Goal: Information Seeking & Learning: Learn about a topic

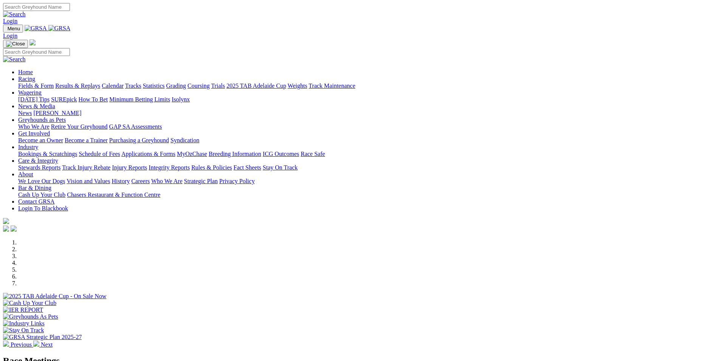
click at [100, 82] on link "Results & Replays" at bounding box center [77, 85] width 45 height 6
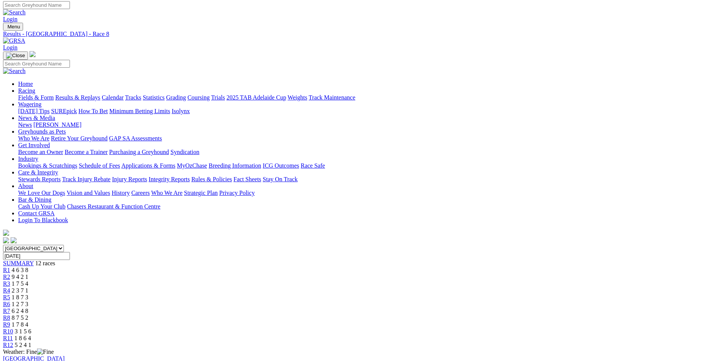
scroll to position [2, 0]
click at [466, 320] on div "R9 1 7 8 4" at bounding box center [358, 323] width 711 height 7
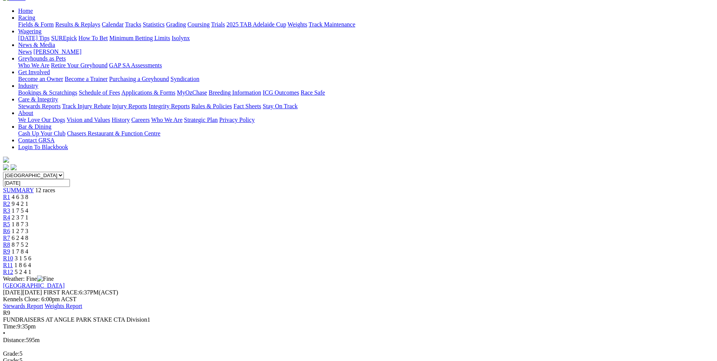
scroll to position [86, 0]
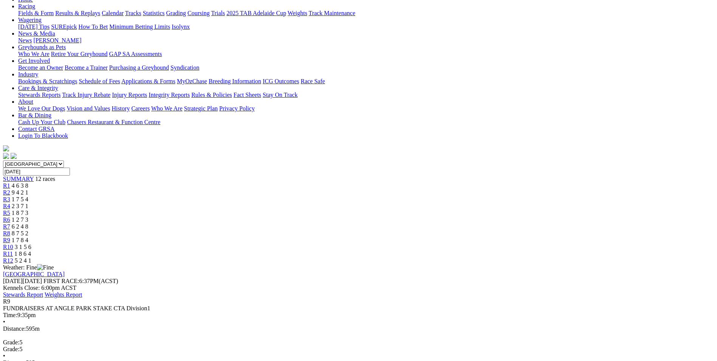
click at [13, 243] on span "R10" at bounding box center [8, 246] width 10 height 6
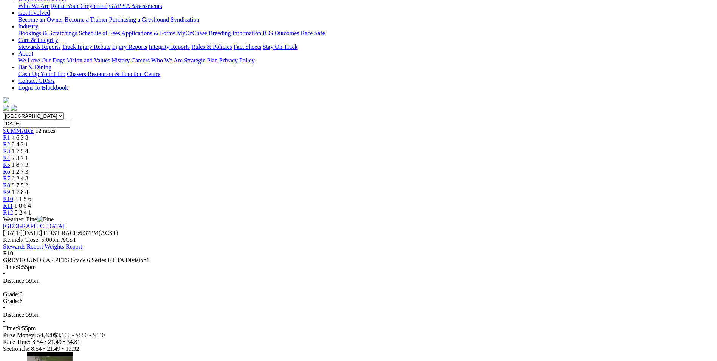
scroll to position [148, 0]
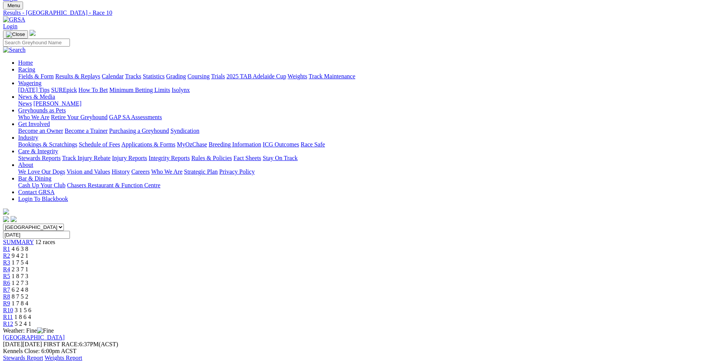
scroll to position [13, 0]
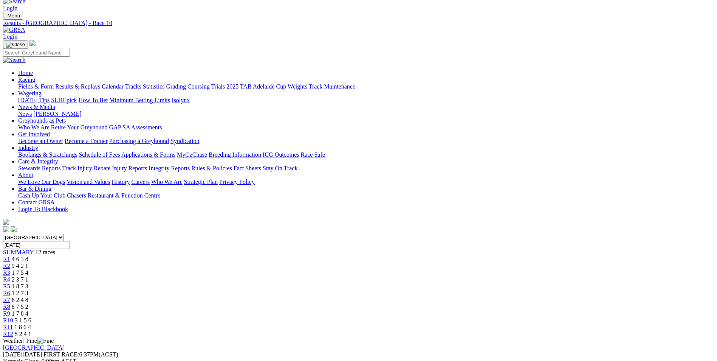
click at [31, 330] on span "5 2 4 1" at bounding box center [23, 333] width 17 height 6
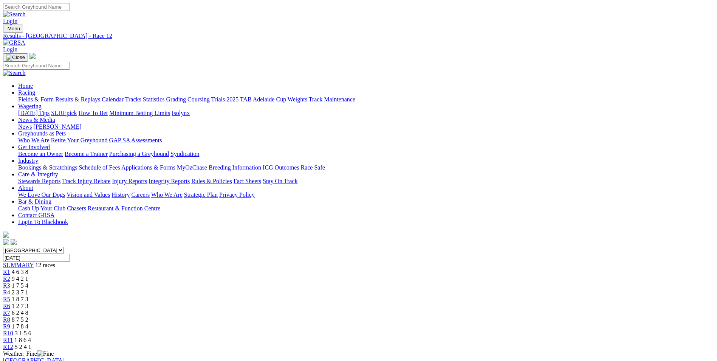
click at [28, 268] on span "4 6 3 8" at bounding box center [20, 271] width 17 height 6
click at [10, 275] on span "R2" at bounding box center [6, 278] width 7 height 6
click at [10, 282] on link "R3" at bounding box center [6, 285] width 7 height 6
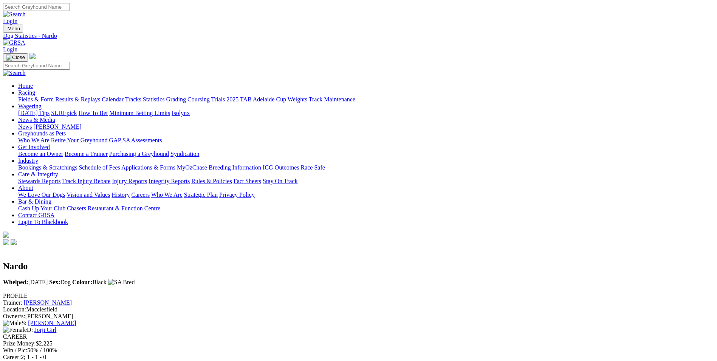
click at [56, 326] on link "Jorji Girl" at bounding box center [45, 329] width 22 height 6
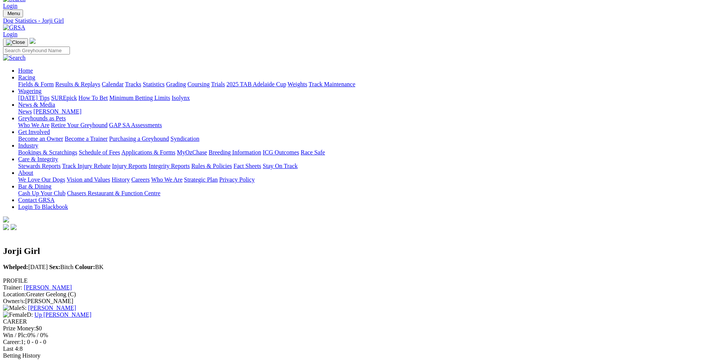
scroll to position [15, 0]
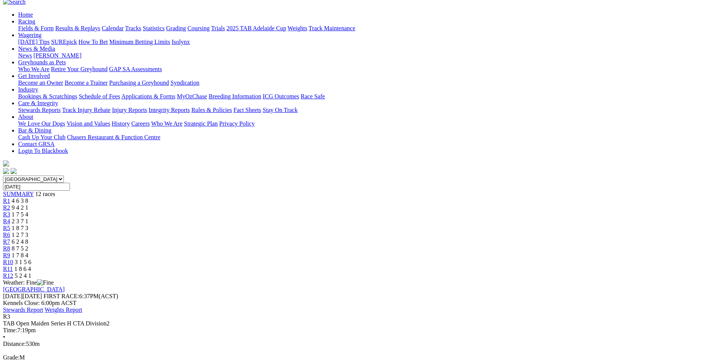
scroll to position [64, 0]
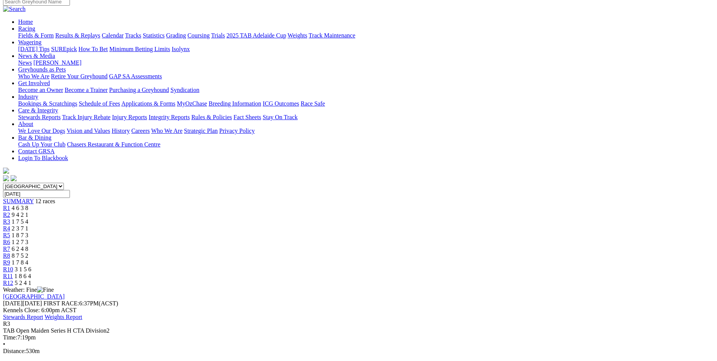
click at [302, 225] on div "R4 2 3 7 1" at bounding box center [358, 228] width 711 height 7
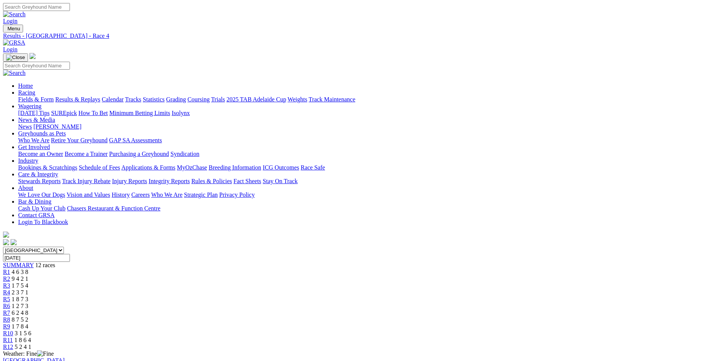
click at [10, 296] on link "R5" at bounding box center [6, 299] width 7 height 6
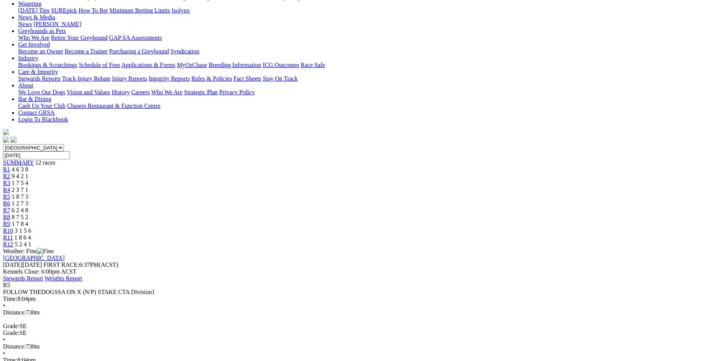
scroll to position [103, 0]
click at [28, 199] on span "1 2 7 3" at bounding box center [20, 202] width 17 height 6
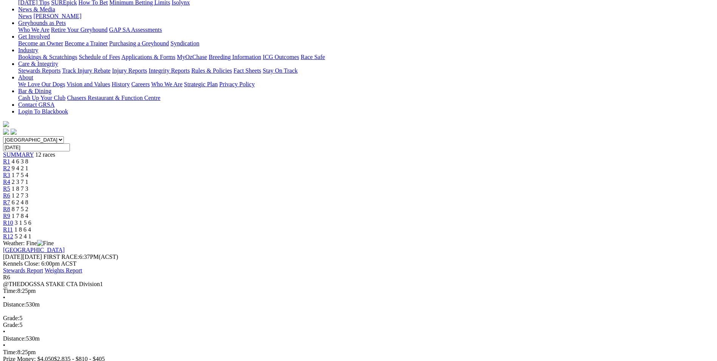
scroll to position [112, 0]
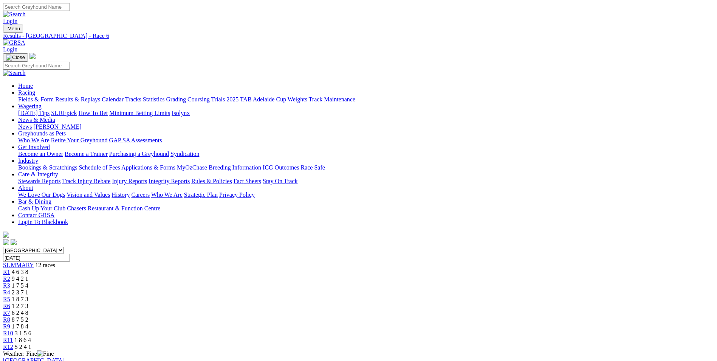
click at [413, 309] on div "R7 6 2 4 8" at bounding box center [358, 312] width 711 height 7
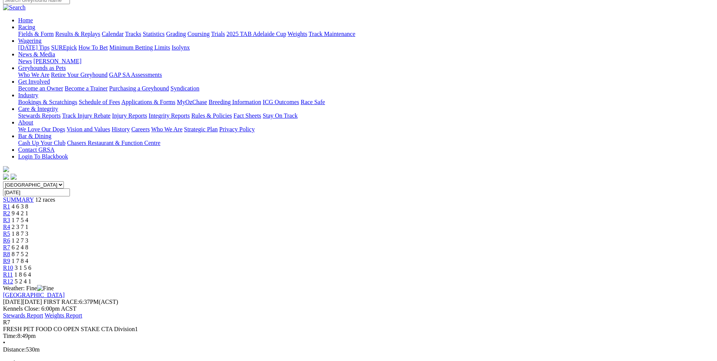
scroll to position [103, 0]
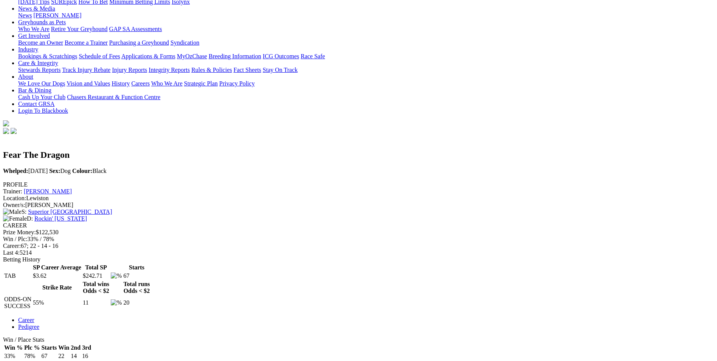
scroll to position [109, 0]
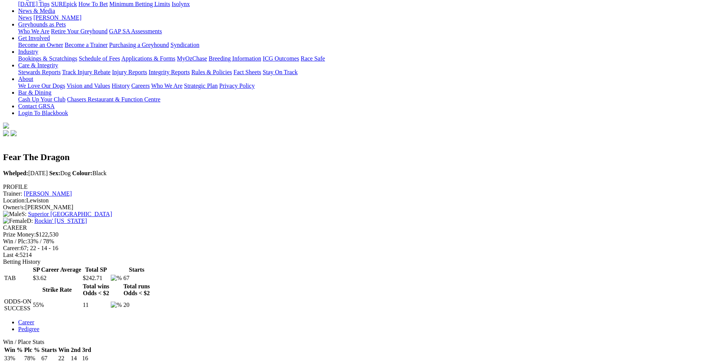
click at [87, 217] on link "Rockin' Georgia" at bounding box center [60, 220] width 53 height 6
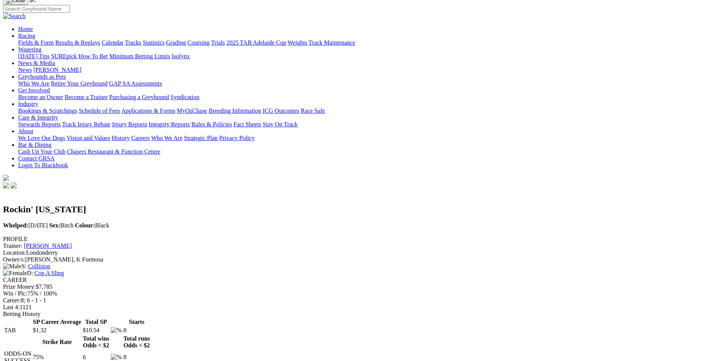
scroll to position [57, 0]
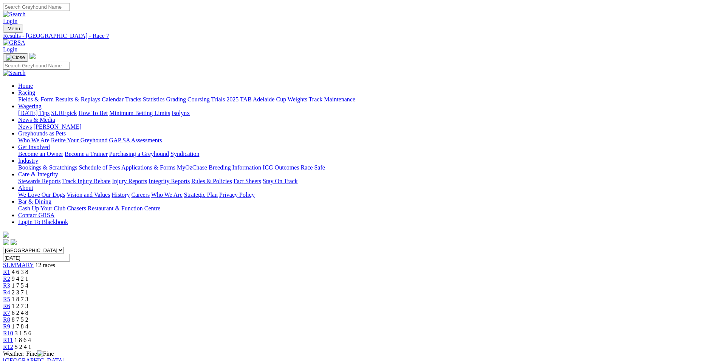
click at [10, 323] on link "R9" at bounding box center [6, 326] width 7 height 6
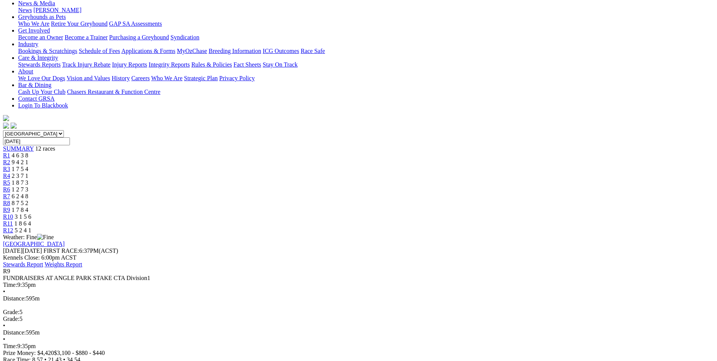
scroll to position [127, 0]
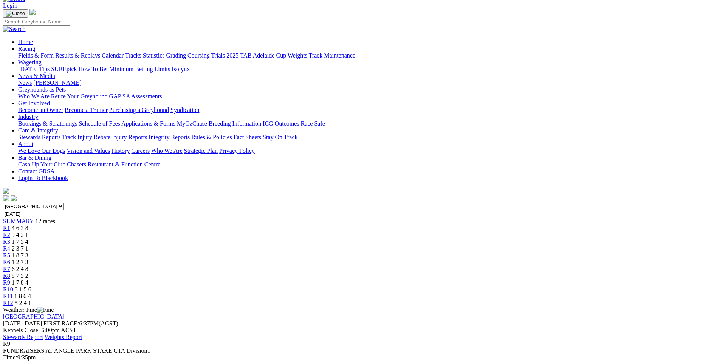
scroll to position [46, 0]
